Goal: Task Accomplishment & Management: Manage account settings

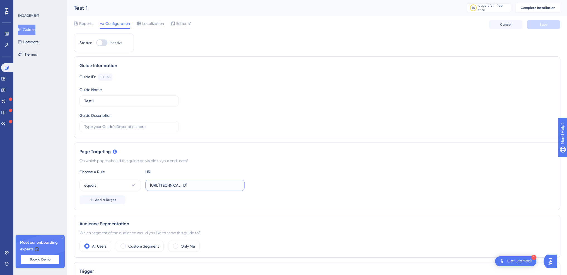
click at [181, 186] on input "[URL][TECHNICAL_ID]" at bounding box center [195, 185] width 90 height 6
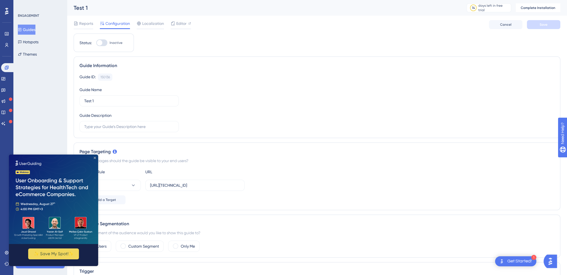
click at [94, 157] on icon "Close Preview" at bounding box center [95, 158] width 2 height 2
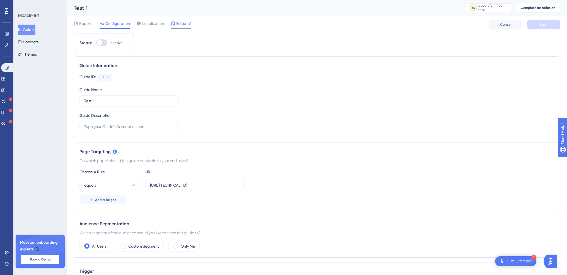
click at [184, 23] on span "Editor" at bounding box center [181, 23] width 10 height 7
click at [87, 24] on span "Reports" at bounding box center [86, 23] width 14 height 7
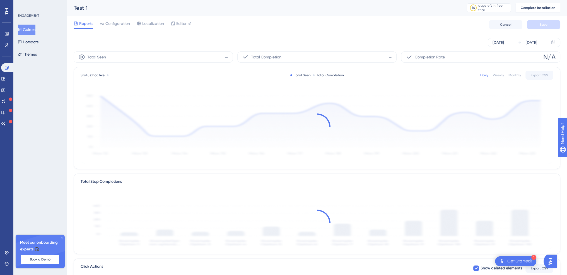
click at [31, 30] on button "Guides" at bounding box center [27, 30] width 18 height 10
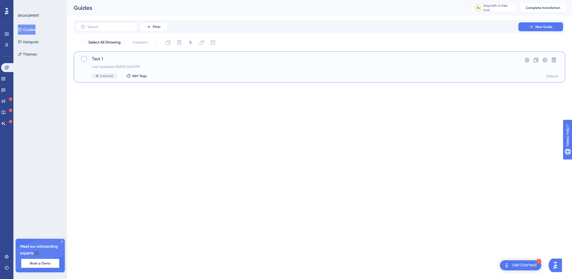
click at [88, 59] on label at bounding box center [85, 59] width 8 height 7
checkbox input "true"
click at [109, 61] on span "Test 1" at bounding box center [297, 59] width 410 height 7
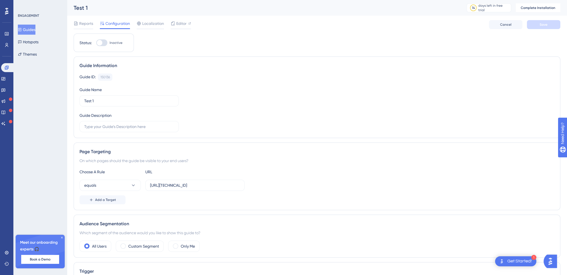
click at [109, 61] on div "Guide Information Guide ID: 150136 Copy Guide Name Test 1 Guide Description" at bounding box center [317, 96] width 487 height 81
click at [142, 67] on div "Guide Information" at bounding box center [317, 65] width 475 height 7
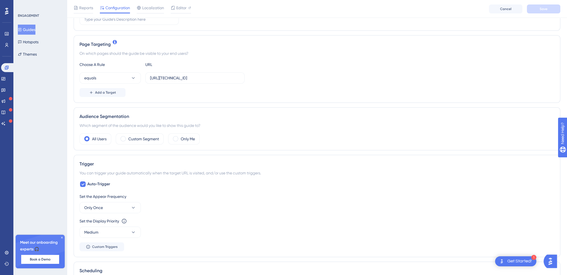
scroll to position [195, 0]
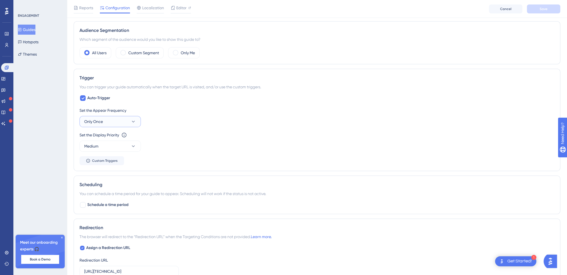
click at [93, 124] on span "Only Once" at bounding box center [93, 121] width 19 height 7
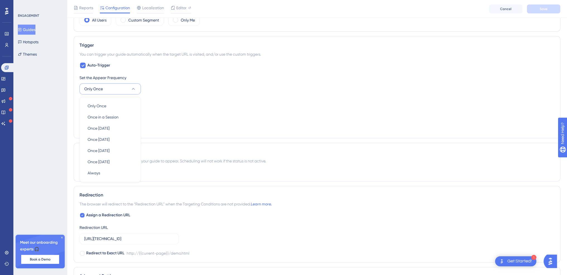
click at [247, 112] on div "Set the Display Priority This option will set the display priority between auto…" at bounding box center [317, 109] width 475 height 20
click at [116, 117] on button "Medium" at bounding box center [110, 113] width 61 height 11
click at [230, 125] on div "Set the Appear Frequency Only Once Set the Display Priority This option will se…" at bounding box center [317, 103] width 475 height 58
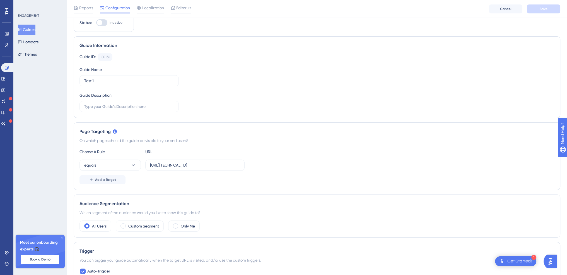
scroll to position [0, 0]
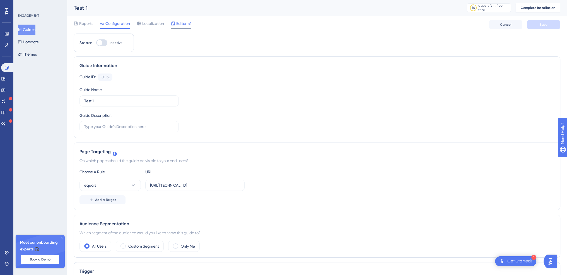
click at [180, 25] on span "Editor" at bounding box center [181, 23] width 10 height 7
click at [104, 41] on div at bounding box center [101, 42] width 11 height 7
click at [96, 43] on input "Inactive" at bounding box center [96, 43] width 0 height 0
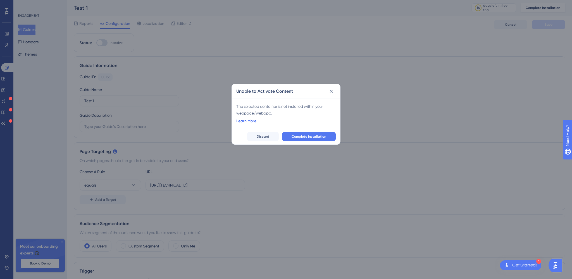
click at [247, 119] on link "Learn More" at bounding box center [246, 120] width 20 height 7
click at [308, 134] on span "Complete Installation" at bounding box center [308, 136] width 35 height 4
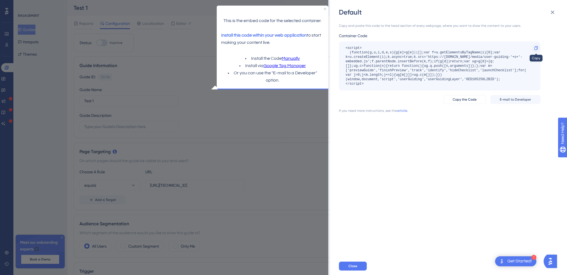
click at [535, 47] on icon at bounding box center [536, 48] width 4 height 4
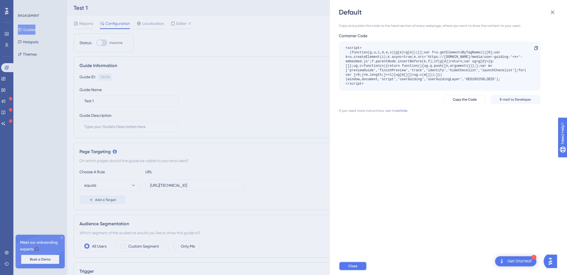
click at [349, 268] on span "Close" at bounding box center [353, 265] width 9 height 4
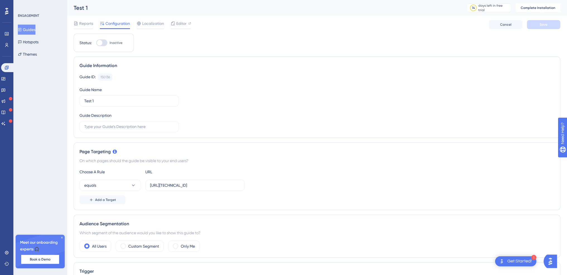
click at [102, 45] on div at bounding box center [101, 42] width 11 height 7
click at [96, 43] on input "Inactive" at bounding box center [96, 43] width 0 height 0
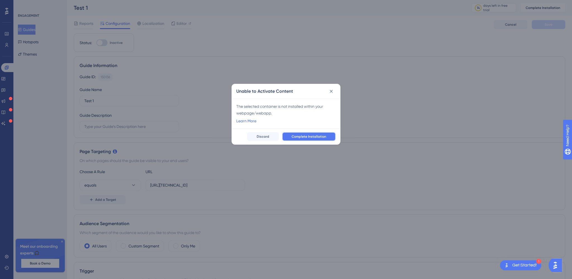
click at [296, 138] on span "Complete Installation" at bounding box center [308, 136] width 35 height 4
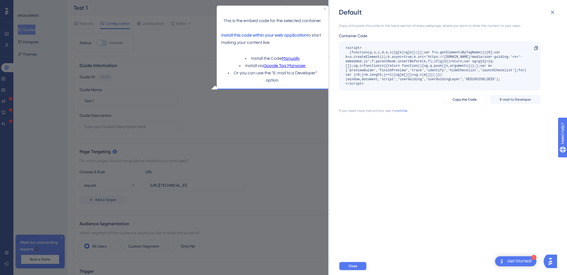
click at [359, 270] on button "Close" at bounding box center [353, 265] width 28 height 9
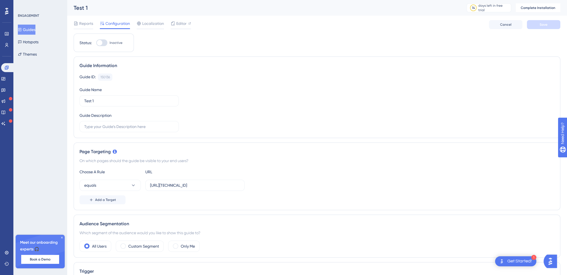
click at [106, 41] on div at bounding box center [101, 42] width 11 height 7
click at [96, 43] on input "Inactive" at bounding box center [96, 43] width 0 height 0
checkbox input "false"
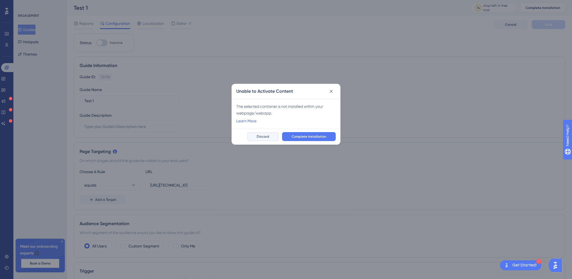
click at [261, 135] on span "Discard" at bounding box center [262, 136] width 13 height 4
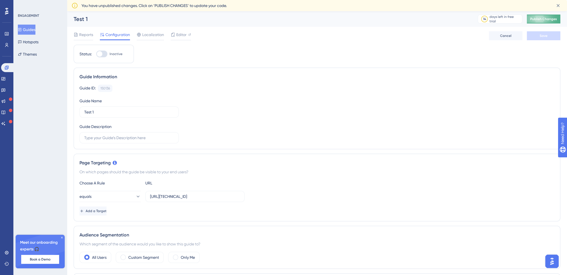
click at [541, 21] on span "Publish Changes" at bounding box center [544, 19] width 27 height 4
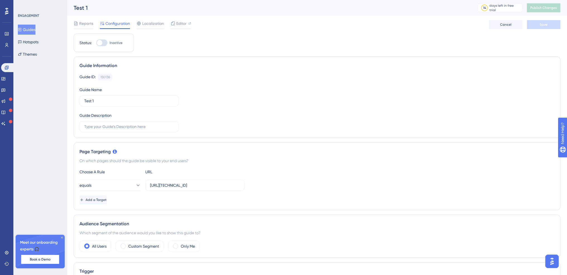
click at [104, 42] on div at bounding box center [101, 42] width 11 height 7
click at [96, 43] on input "Inactive" at bounding box center [96, 43] width 0 height 0
checkbox input "true"
click at [543, 27] on button "Save" at bounding box center [543, 24] width 33 height 9
click at [547, 8] on span "Publish Changes" at bounding box center [544, 8] width 27 height 4
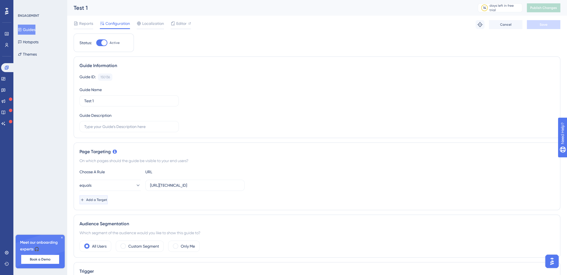
click at [108, 200] on button "Add a Target" at bounding box center [94, 199] width 28 height 9
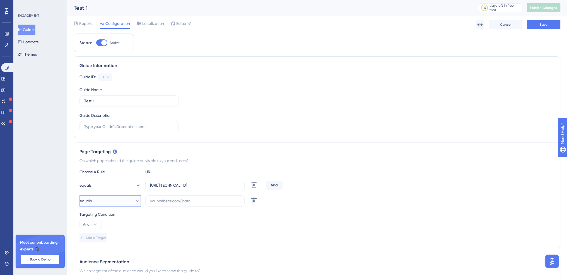
click at [121, 200] on button "equals" at bounding box center [110, 200] width 61 height 11
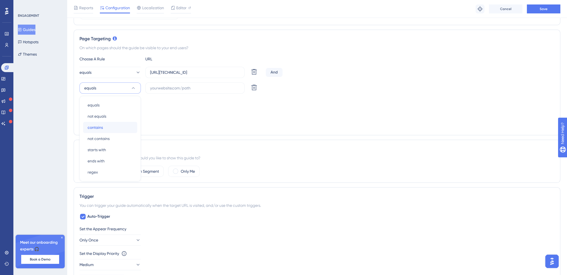
click at [105, 126] on div "contains contains" at bounding box center [110, 127] width 45 height 11
drag, startPoint x: 213, startPoint y: 71, endPoint x: 188, endPoint y: 70, distance: 24.6
click at [188, 70] on input "[URL][TECHNICAL_ID]" at bounding box center [195, 72] width 90 height 6
click at [197, 90] on input "text" at bounding box center [195, 88] width 90 height 6
paste input "demo.html"
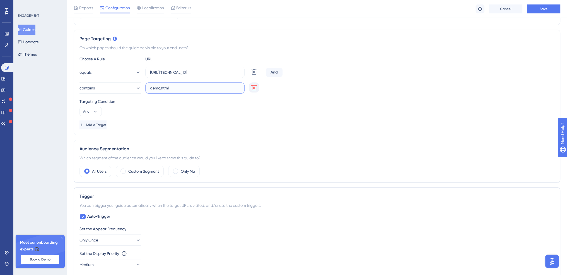
type input "demo.html"
click at [252, 75] on icon at bounding box center [254, 71] width 7 height 7
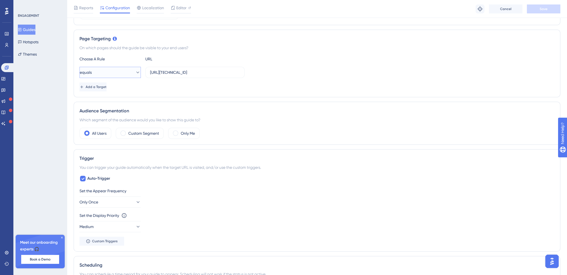
click at [139, 70] on button "equals" at bounding box center [110, 72] width 61 height 11
click at [97, 110] on span "contains" at bounding box center [95, 111] width 15 height 7
drag, startPoint x: 188, startPoint y: 72, endPoint x: 124, endPoint y: 65, distance: 64.3
click at [124, 65] on div "Choose A Rule URL contains http://127.0.0.1:8080/demo.html Add a Target" at bounding box center [317, 74] width 475 height 36
type input "demo.html"
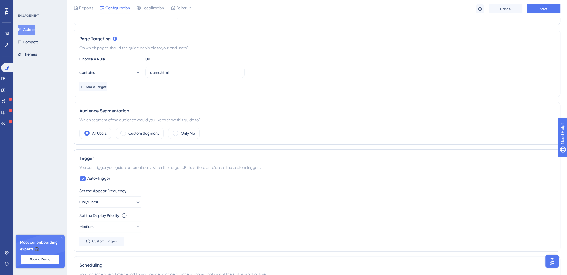
click at [144, 87] on div "Add a Target" at bounding box center [317, 86] width 475 height 9
click at [539, 9] on button "Save" at bounding box center [543, 8] width 33 height 9
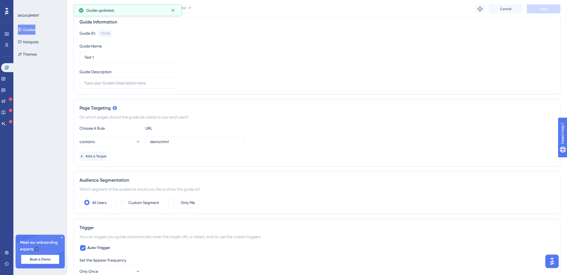
scroll to position [0, 0]
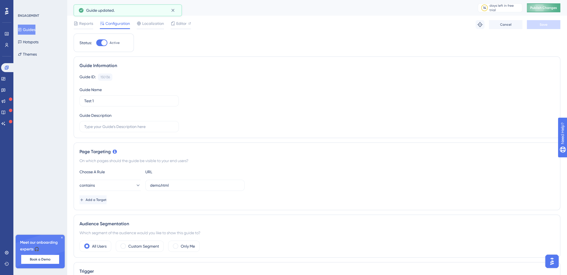
click at [555, 6] on span "Publish Changes" at bounding box center [544, 8] width 27 height 4
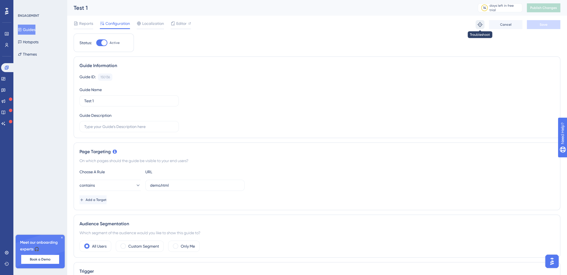
click at [483, 25] on button at bounding box center [480, 24] width 9 height 9
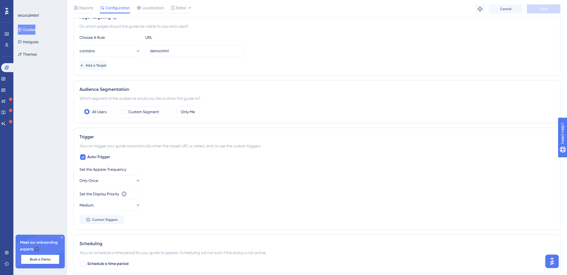
scroll to position [167, 0]
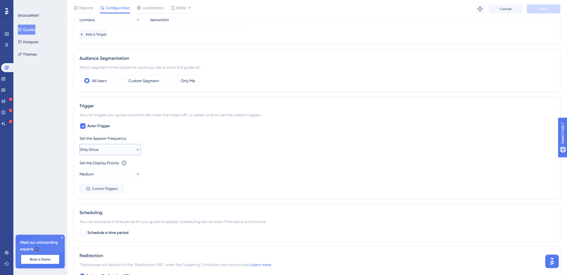
click at [135, 151] on icon at bounding box center [138, 150] width 6 height 6
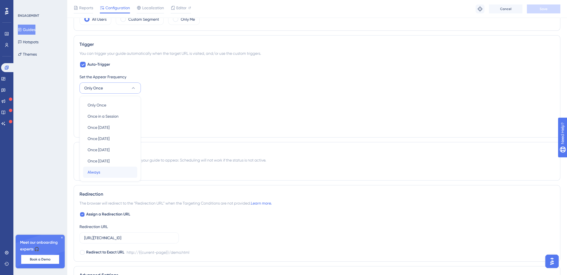
click at [106, 168] on div "Always Always" at bounding box center [110, 171] width 45 height 11
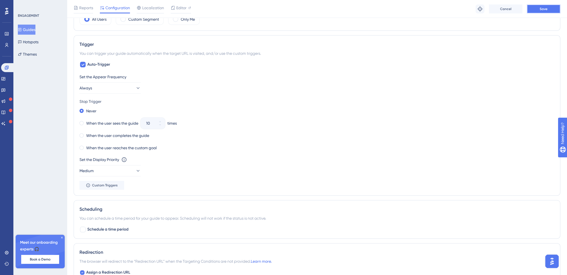
click at [535, 11] on button "Save" at bounding box center [543, 8] width 33 height 9
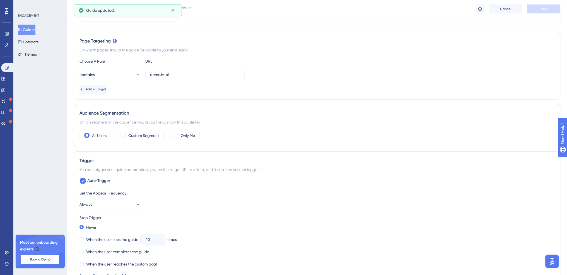
scroll to position [0, 0]
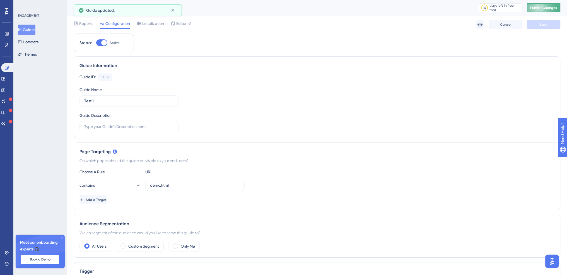
click at [552, 4] on button "Publish Changes" at bounding box center [543, 7] width 33 height 9
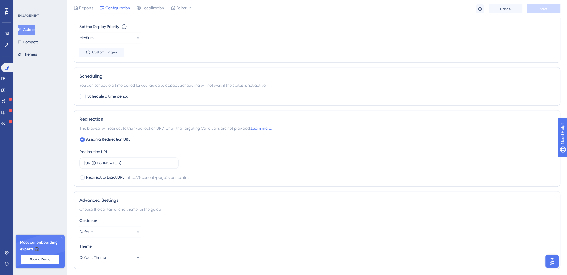
scroll to position [377, 0]
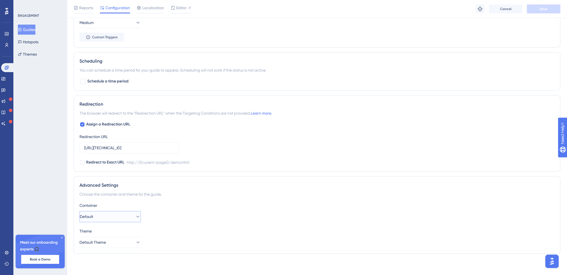
click at [111, 214] on button "Default" at bounding box center [110, 216] width 61 height 11
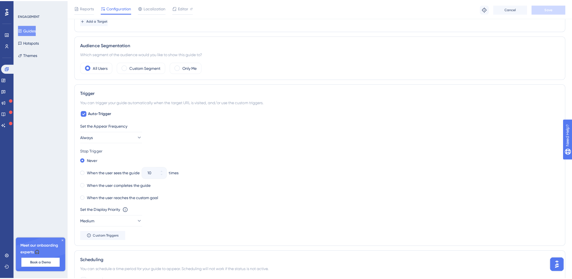
scroll to position [0, 0]
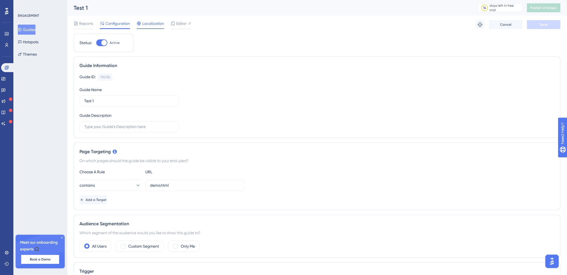
click at [145, 21] on span "Localization" at bounding box center [153, 23] width 22 height 7
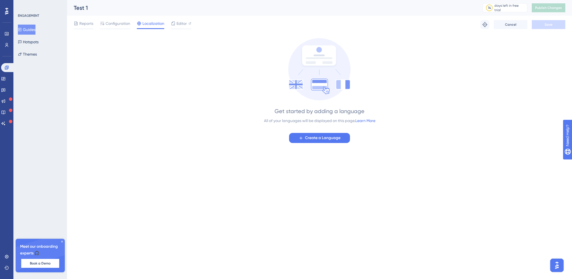
click at [96, 27] on div "Reports Configuration Localization Editor" at bounding box center [132, 24] width 117 height 9
click at [85, 27] on div "Reports" at bounding box center [84, 24] width 20 height 9
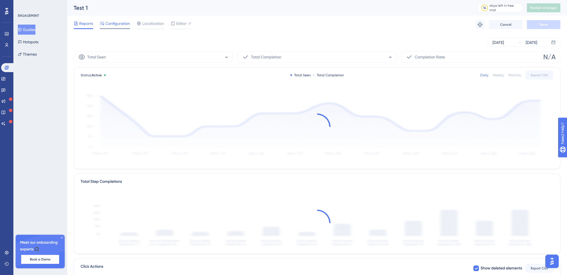
click at [104, 25] on icon at bounding box center [102, 23] width 4 height 4
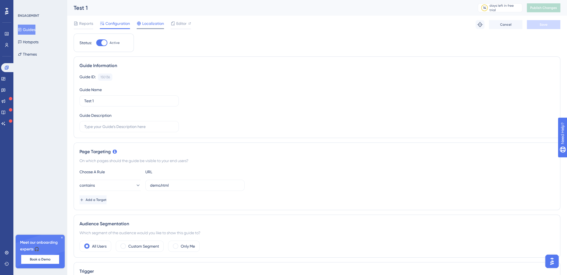
click at [148, 23] on span "Localization" at bounding box center [153, 23] width 22 height 7
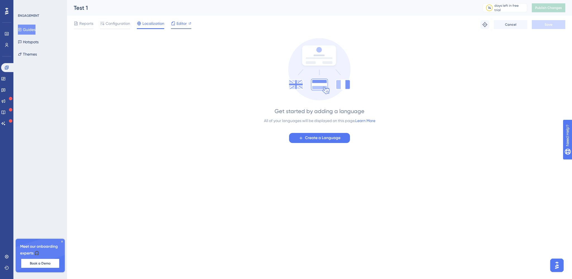
click at [175, 27] on div "Editor" at bounding box center [181, 24] width 20 height 9
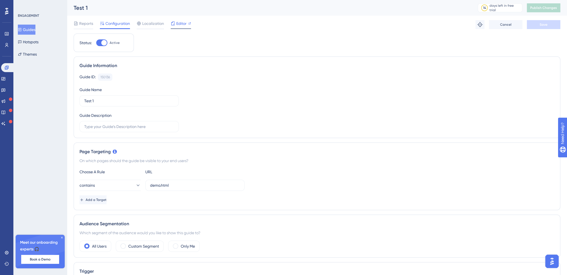
click at [175, 23] on icon at bounding box center [173, 23] width 4 height 4
click at [230, 196] on div "Add a Target" at bounding box center [317, 199] width 475 height 9
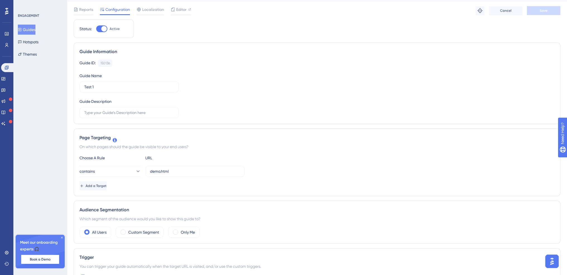
scroll to position [0, 0]
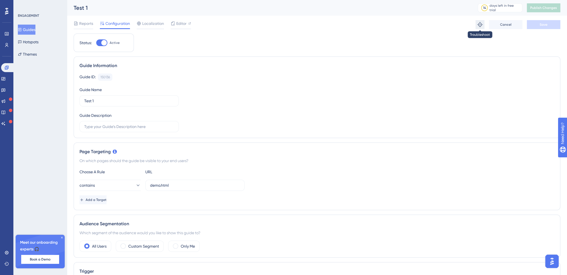
click at [480, 28] on button at bounding box center [480, 24] width 9 height 9
click at [5, 122] on icon at bounding box center [3, 123] width 4 height 4
click at [554, 257] on img "Open AI Assistant Launcher" at bounding box center [552, 261] width 10 height 10
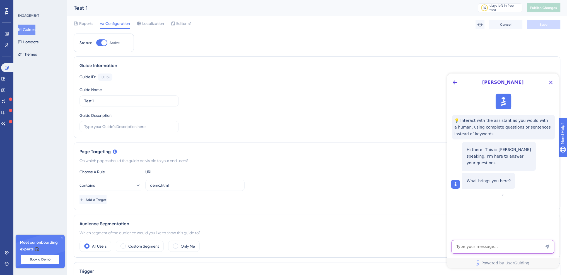
click at [495, 249] on textarea "AI Assistant Text Input" at bounding box center [503, 246] width 103 height 13
type textarea "cannot create my first user guide"
click at [232, 123] on div "Guide ID: 150136 Copy Guide Name Test 1 Guide Description" at bounding box center [317, 102] width 475 height 59
click at [554, 83] on icon "Close Button" at bounding box center [551, 82] width 7 height 7
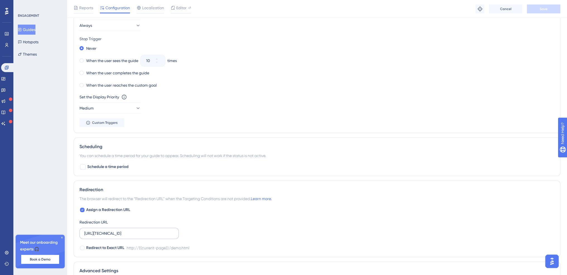
scroll to position [335, 0]
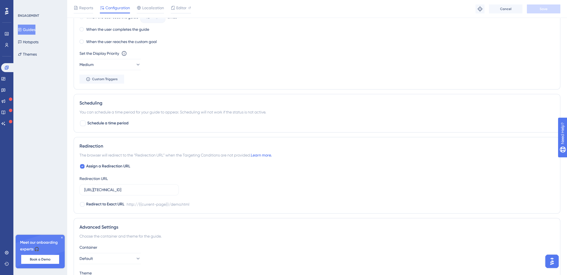
click at [261, 155] on link "Learn more." at bounding box center [261, 155] width 21 height 4
click at [549, 264] on img "Open AI Assistant Launcher" at bounding box center [552, 261] width 10 height 10
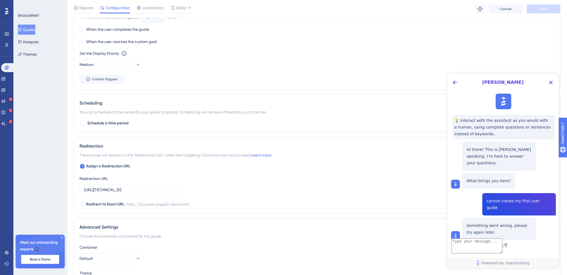
scroll to position [0, 0]
click at [548, 80] on icon "Close Button" at bounding box center [551, 82] width 7 height 7
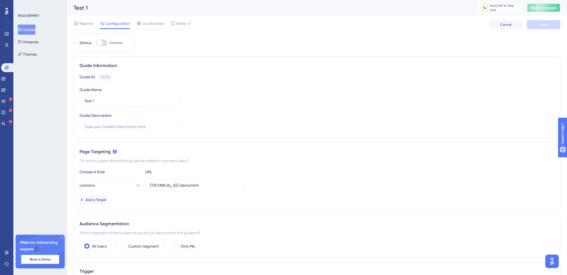
click at [540, 8] on span "Publish Changes" at bounding box center [544, 8] width 27 height 4
click at [552, 258] on img "Open AI Assistant Launcher" at bounding box center [552, 261] width 10 height 10
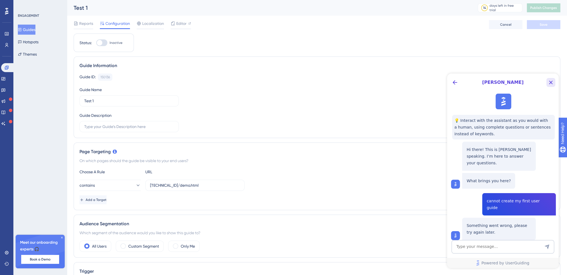
click at [553, 83] on icon "Close Button" at bounding box center [551, 82] width 7 height 7
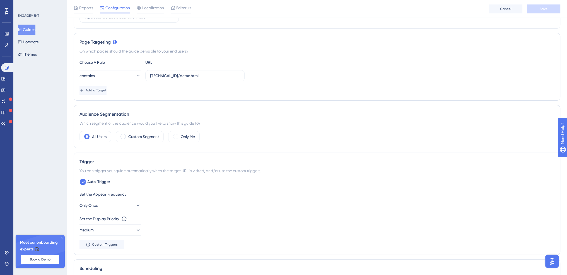
scroll to position [140, 0]
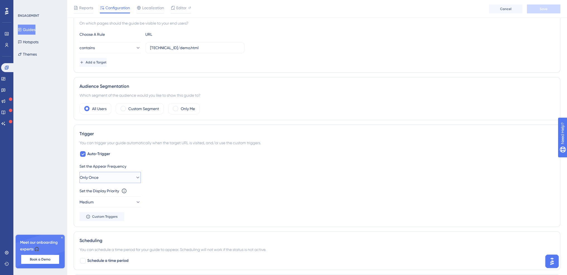
click at [125, 172] on button "Only Once" at bounding box center [110, 177] width 61 height 11
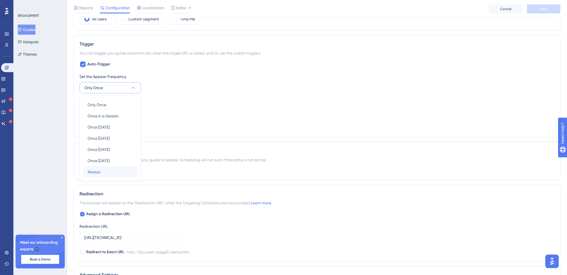
click at [98, 172] on span "Always" at bounding box center [94, 171] width 13 height 7
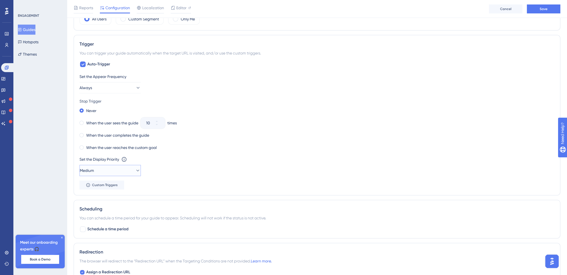
click at [112, 171] on button "Medium" at bounding box center [110, 170] width 61 height 11
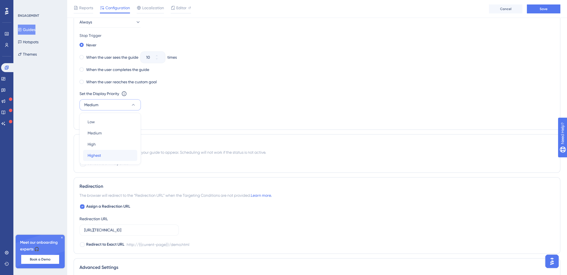
click at [103, 153] on div "Highest Highest" at bounding box center [110, 155] width 45 height 11
click at [538, 10] on button "Save" at bounding box center [543, 8] width 33 height 9
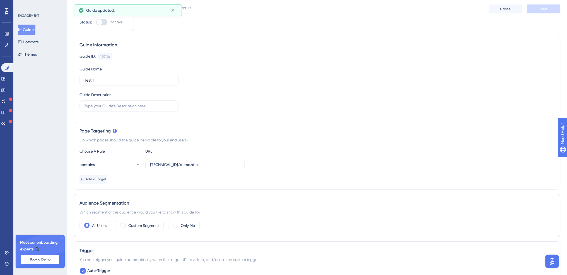
scroll to position [0, 0]
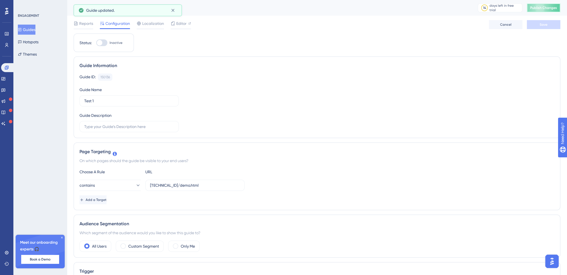
click at [540, 9] on button "Publish Changes" at bounding box center [543, 7] width 33 height 9
click at [549, 9] on span "Publish Changes" at bounding box center [544, 8] width 27 height 4
click at [105, 44] on div at bounding box center [101, 42] width 11 height 7
click at [96, 43] on input "Inactive" at bounding box center [96, 43] width 0 height 0
checkbox input "true"
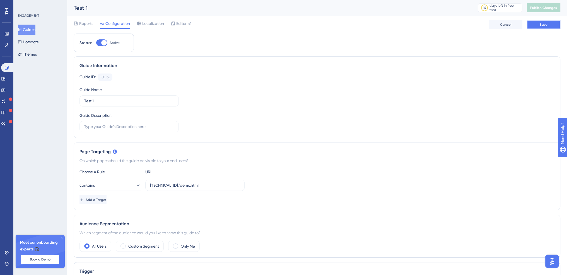
click at [543, 23] on span "Save" at bounding box center [544, 24] width 8 height 4
click at [546, 9] on span "Publish Changes" at bounding box center [544, 8] width 27 height 4
click at [63, 237] on icon at bounding box center [61, 237] width 3 height 3
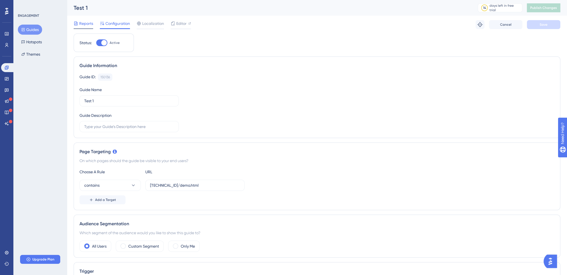
click at [85, 25] on span "Reports" at bounding box center [86, 23] width 14 height 7
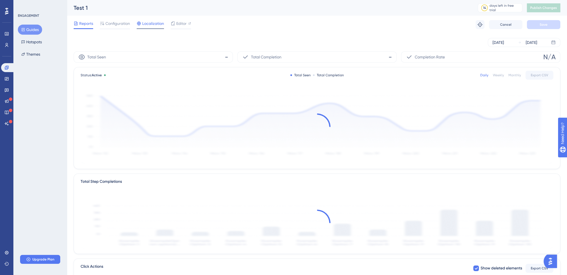
click at [152, 27] on span "Localization" at bounding box center [153, 23] width 22 height 7
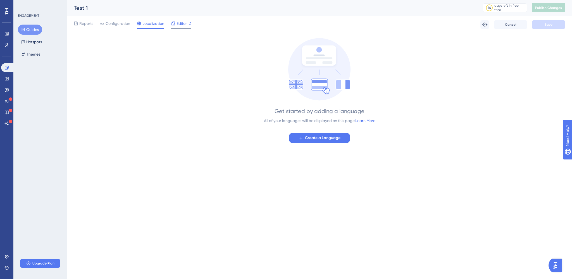
click at [181, 24] on span "Editor" at bounding box center [181, 23] width 10 height 7
click at [120, 24] on span "Configuration" at bounding box center [117, 23] width 25 height 7
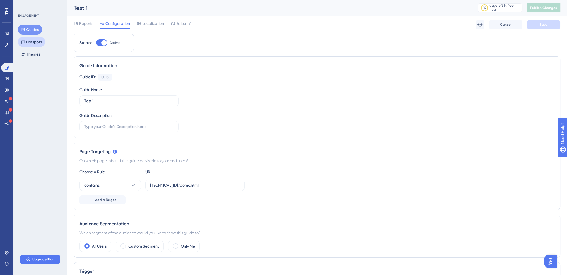
click at [40, 44] on button "Hotspots" at bounding box center [31, 42] width 27 height 10
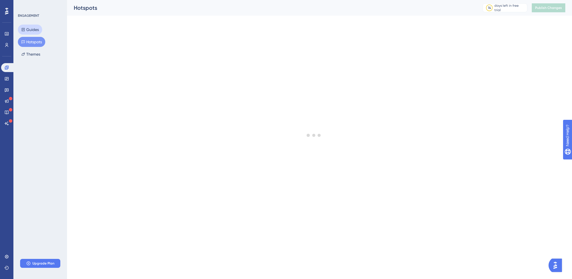
click at [33, 30] on button "Guides" at bounding box center [30, 30] width 24 height 10
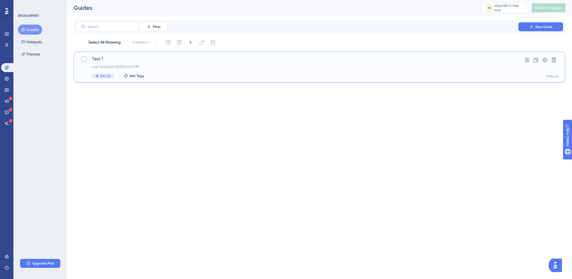
click at [87, 58] on div at bounding box center [84, 59] width 7 height 7
checkbox input "true"
click at [87, 58] on div at bounding box center [84, 59] width 7 height 7
checkbox input "false"
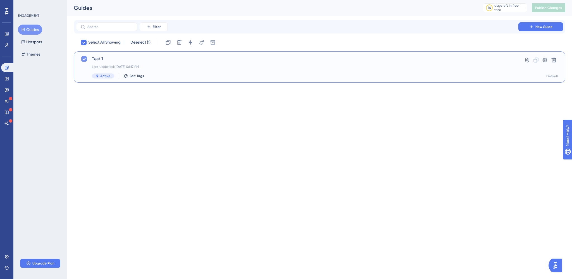
checkbox input "false"
click at [529, 60] on icon at bounding box center [527, 60] width 6 height 6
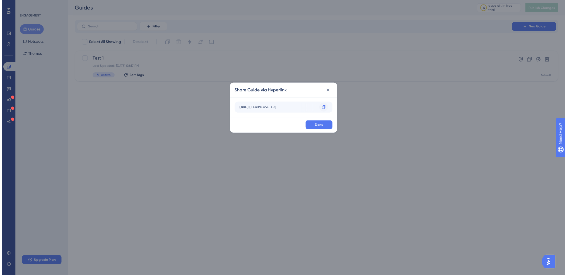
scroll to position [0, 11]
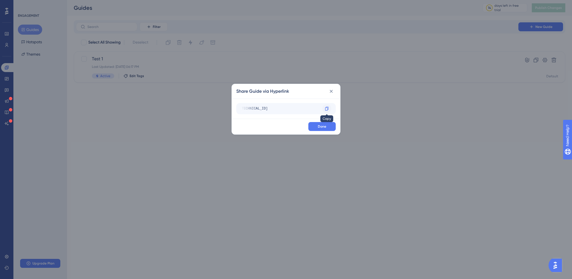
drag, startPoint x: 306, startPoint y: 108, endPoint x: 323, endPoint y: 108, distance: 17.0
click at [326, 108] on div "[URL][TECHNICAL_ID] Copy" at bounding box center [285, 108] width 99 height 11
click at [308, 108] on div "[URL][TECHNICAL_ID]" at bounding box center [268, 108] width 79 height 9
click at [331, 91] on icon at bounding box center [331, 91] width 6 height 6
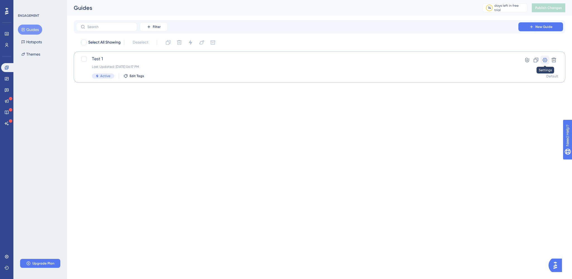
click at [544, 60] on icon at bounding box center [545, 60] width 6 height 6
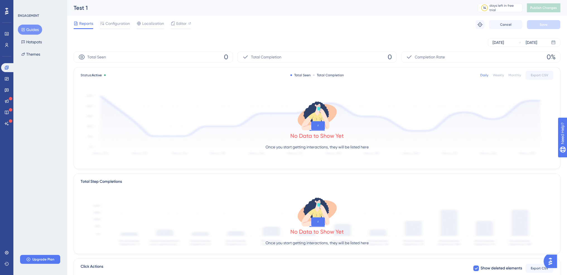
click at [35, 33] on button "Guides" at bounding box center [30, 30] width 24 height 10
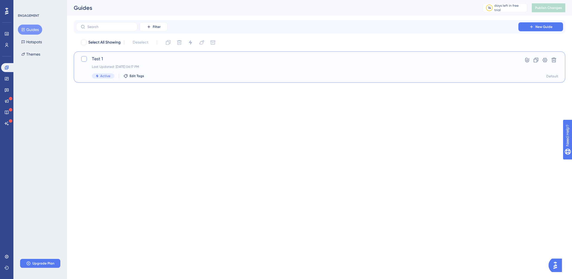
click at [85, 58] on div at bounding box center [84, 59] width 6 height 6
checkbox input "true"
click at [112, 69] on div "Last Updated: [DATE] 06:17 PM" at bounding box center [297, 66] width 410 height 4
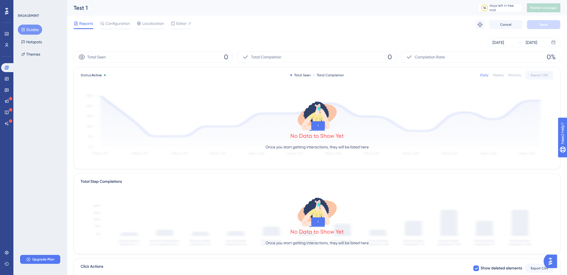
click at [33, 30] on button "Guides" at bounding box center [30, 30] width 24 height 10
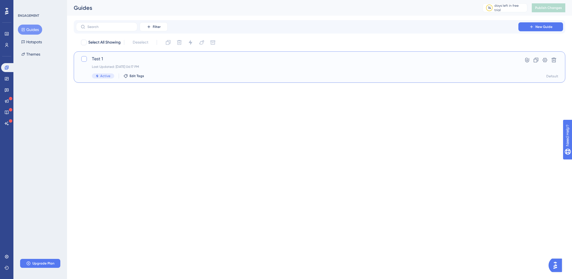
click at [85, 57] on div at bounding box center [84, 59] width 6 height 6
checkbox input "true"
click at [536, 60] on icon at bounding box center [536, 60] width 6 height 6
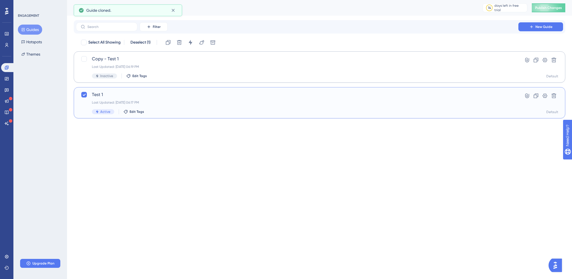
checkbox input "false"
click at [551, 60] on icon at bounding box center [554, 60] width 6 height 6
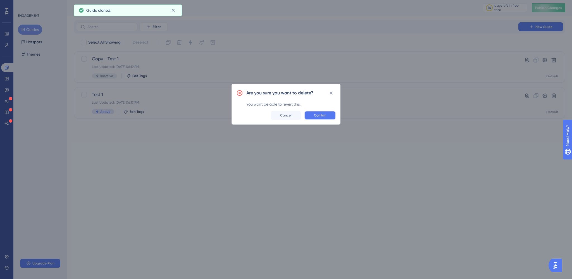
click at [328, 114] on button "Confirm" at bounding box center [319, 115] width 31 height 9
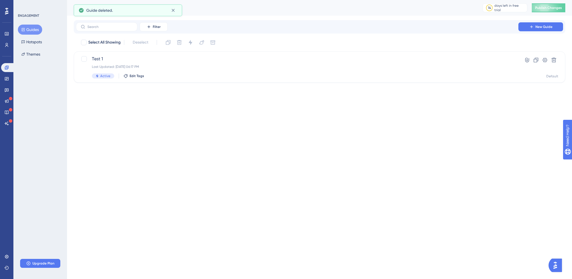
click at [358, 99] on div "Performance Users Engagement Widgets Feedback Product Updates Knowledge Base AI…" at bounding box center [286, 50] width 572 height 100
click at [83, 59] on div at bounding box center [84, 59] width 6 height 6
checkbox input "true"
click at [116, 63] on div "Test 1 Last Updated: [DATE] 06:17 PM Active Edit Tags" at bounding box center [297, 67] width 410 height 23
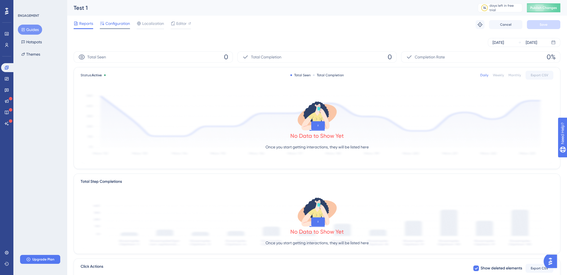
click at [114, 27] on div "Configuration" at bounding box center [115, 24] width 30 height 9
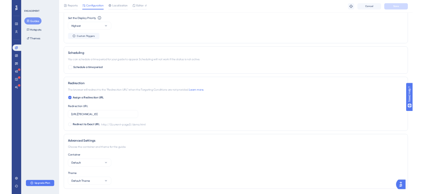
scroll to position [377, 0]
